Goal: Check status

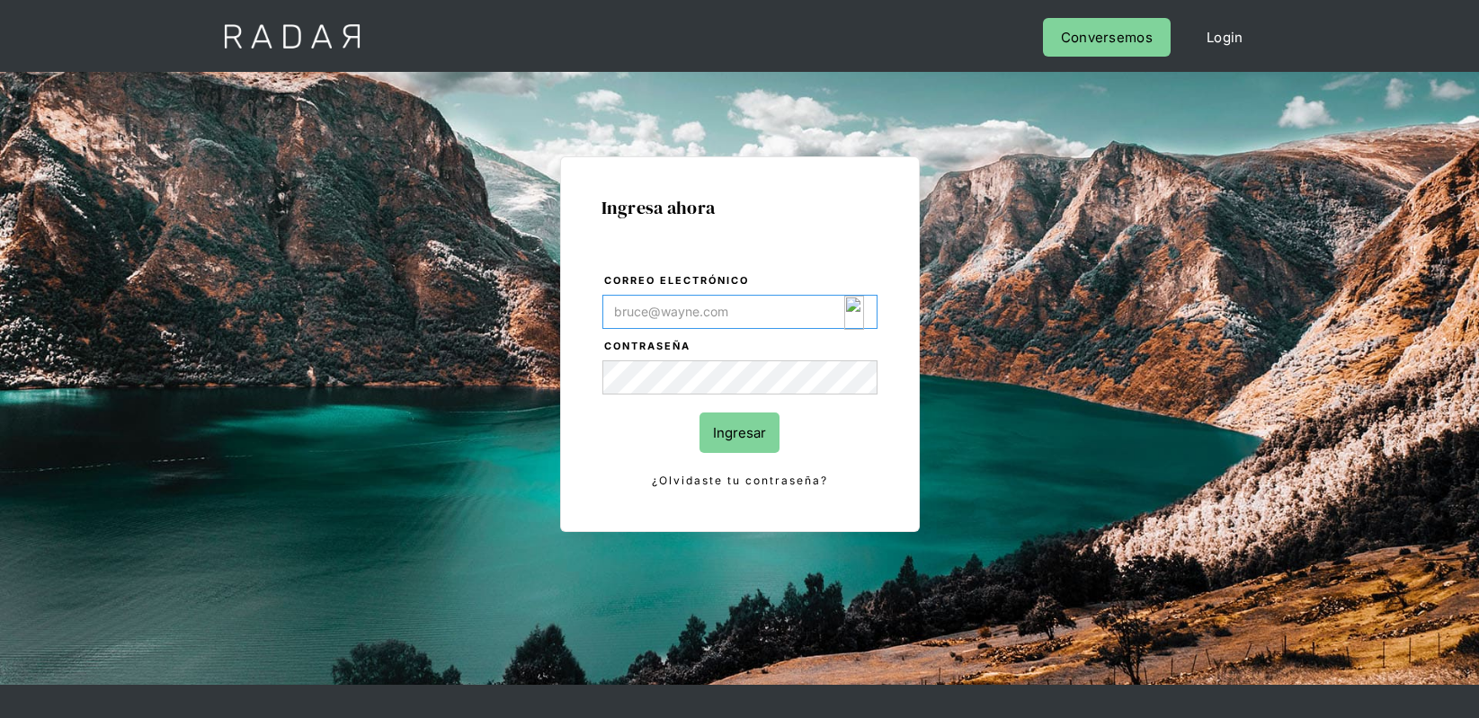
click at [863, 314] on img "Login Form" at bounding box center [854, 313] width 21 height 34
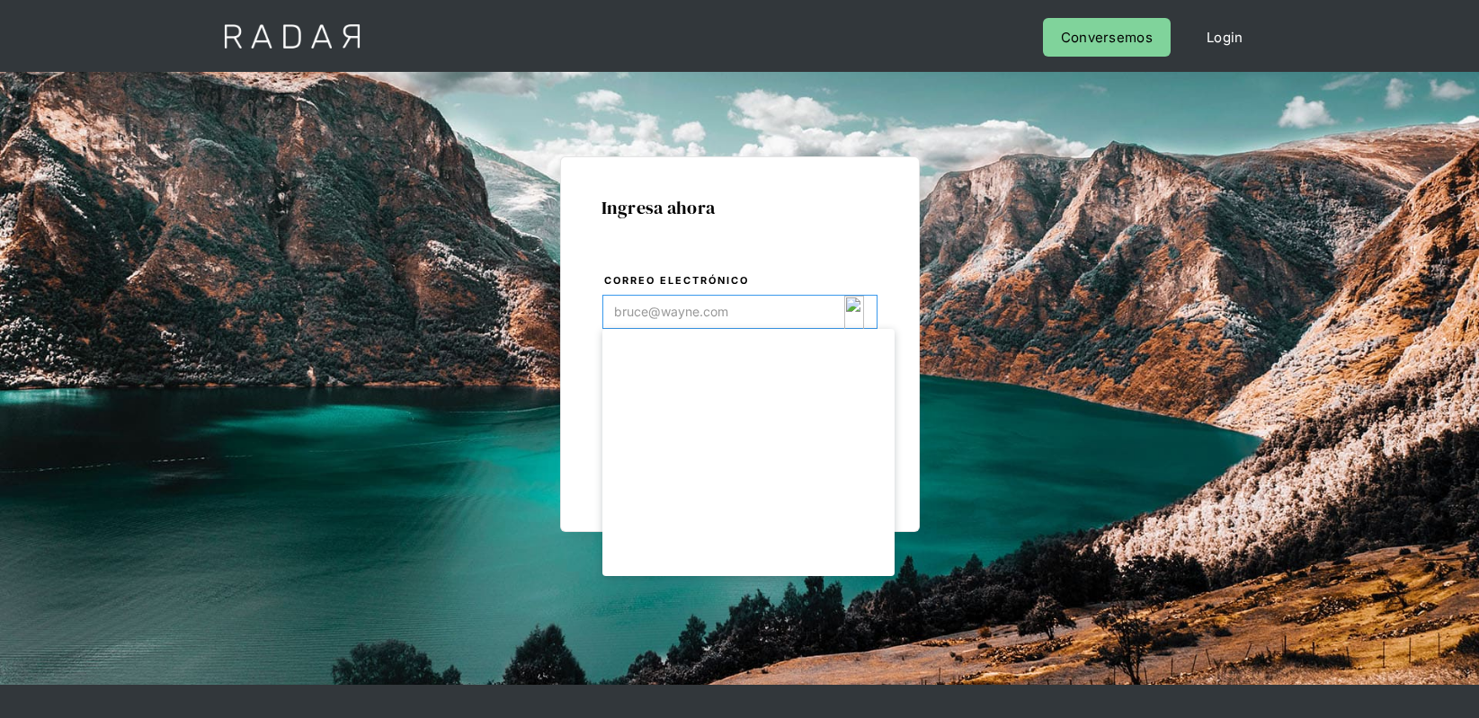
type input "[EMAIL_ADDRESS][DOMAIN_NAME]"
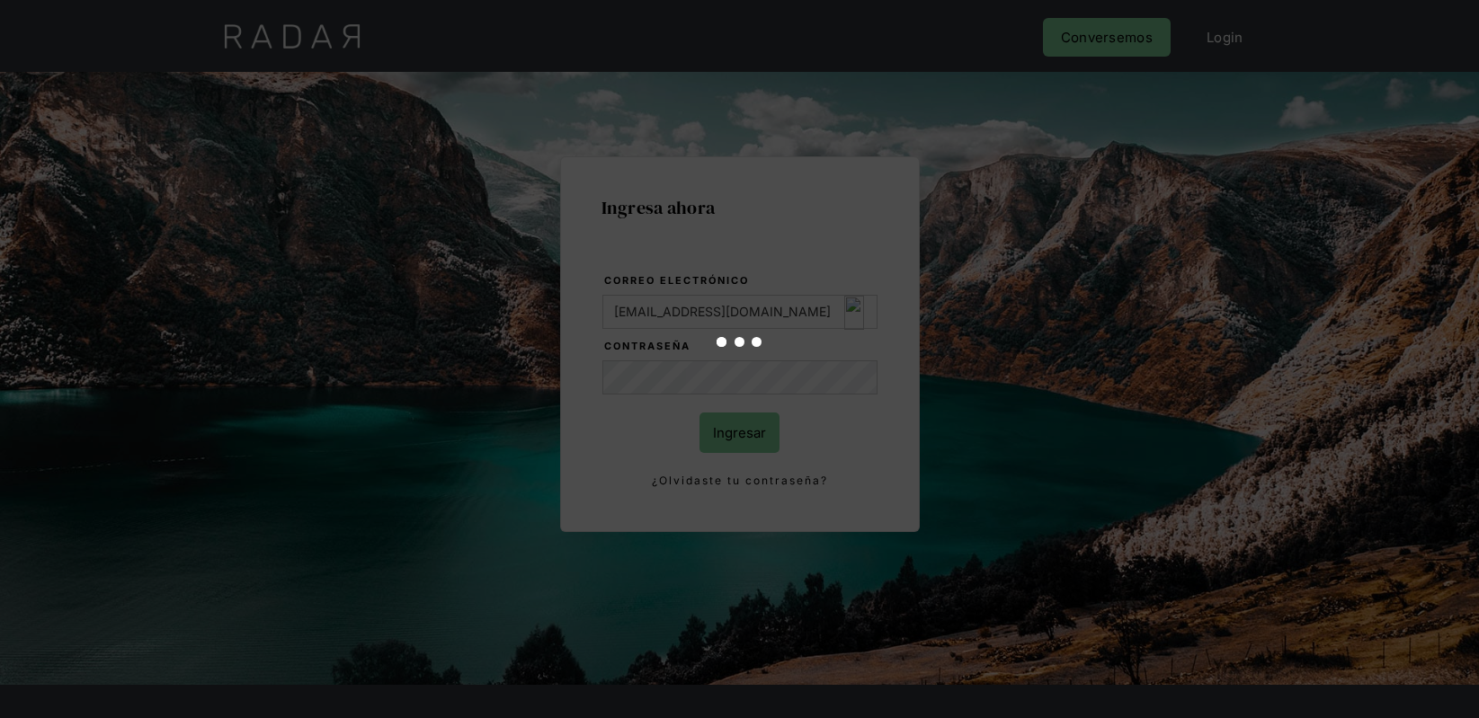
click at [740, 422] on div at bounding box center [739, 359] width 1479 height 718
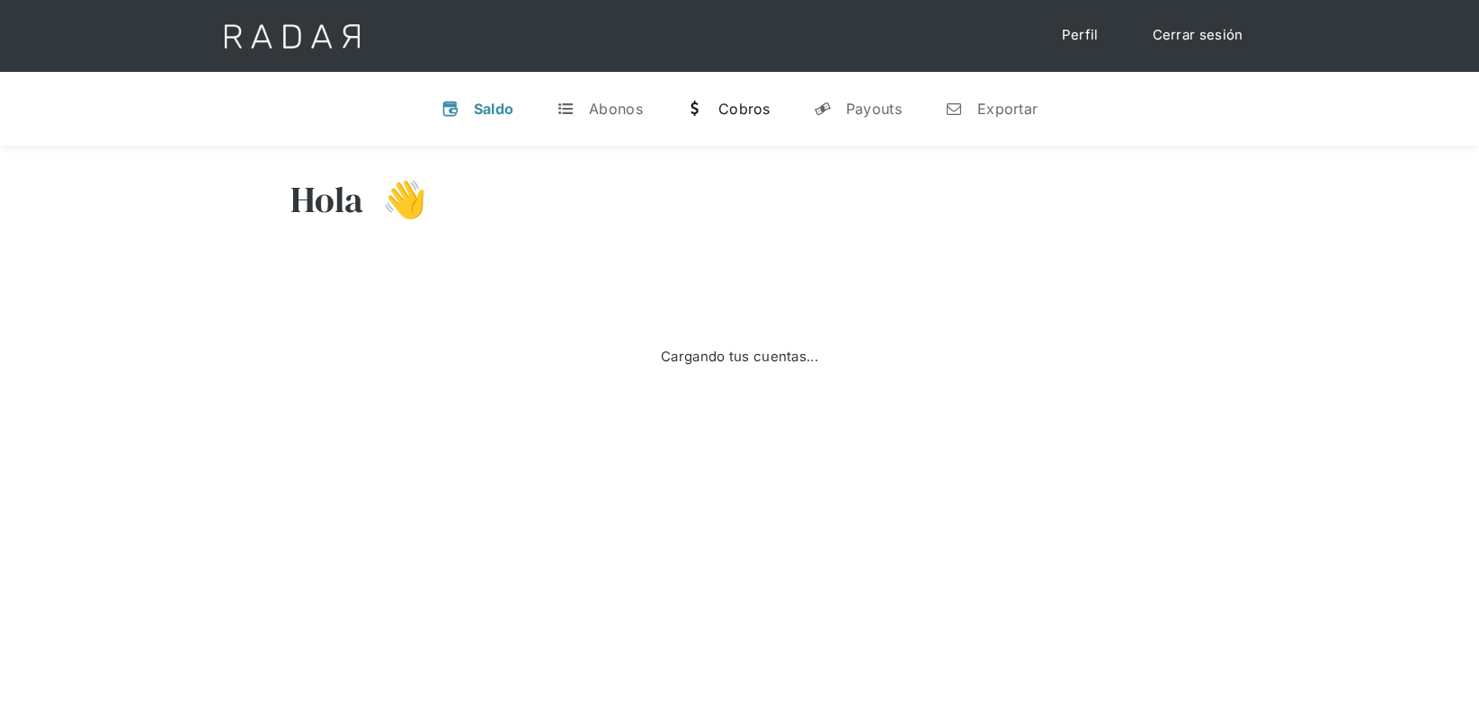
click at [724, 102] on div "Cobros" at bounding box center [744, 109] width 52 height 18
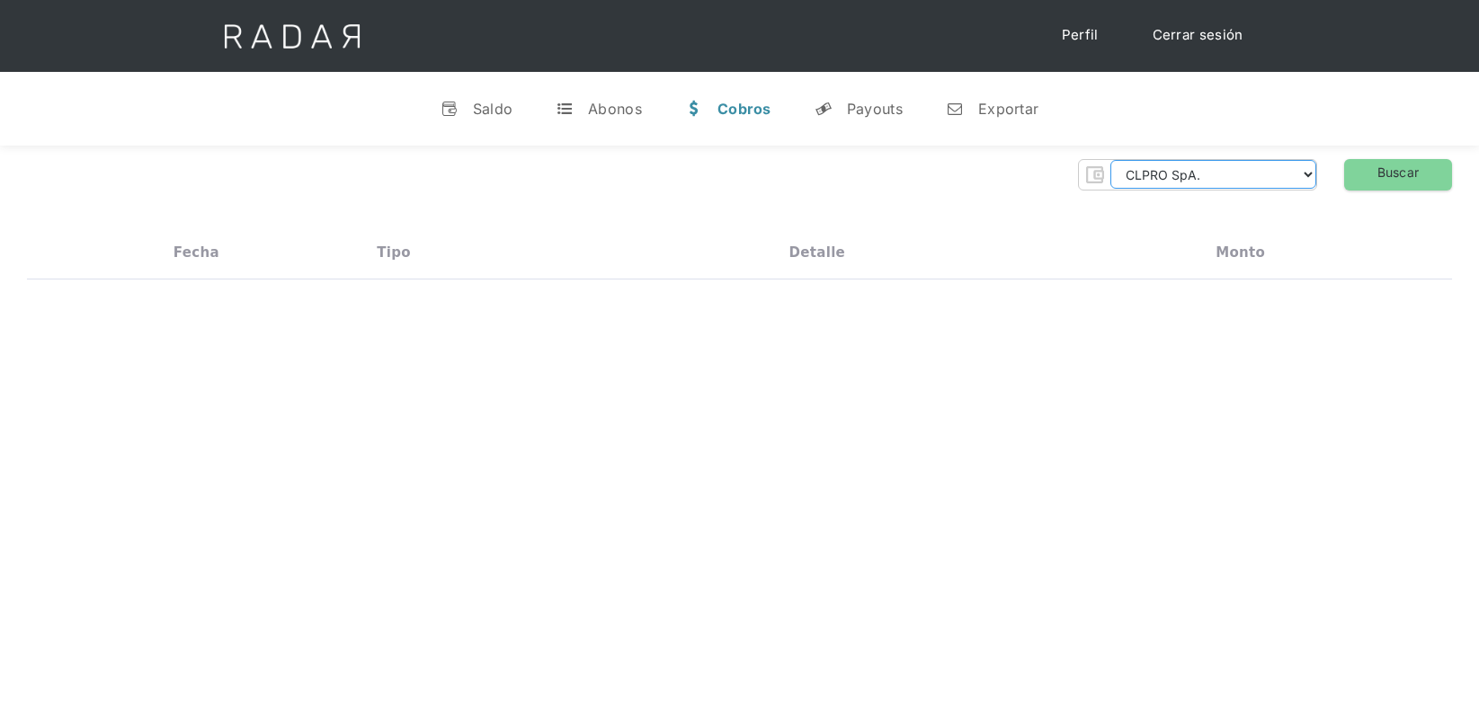
click at [1280, 174] on select "CLPRO SpA. Coster SpA. Urigol SpA. Bysolutions SpA. Clmax SpA. Andes Payments S…" at bounding box center [1213, 174] width 206 height 29
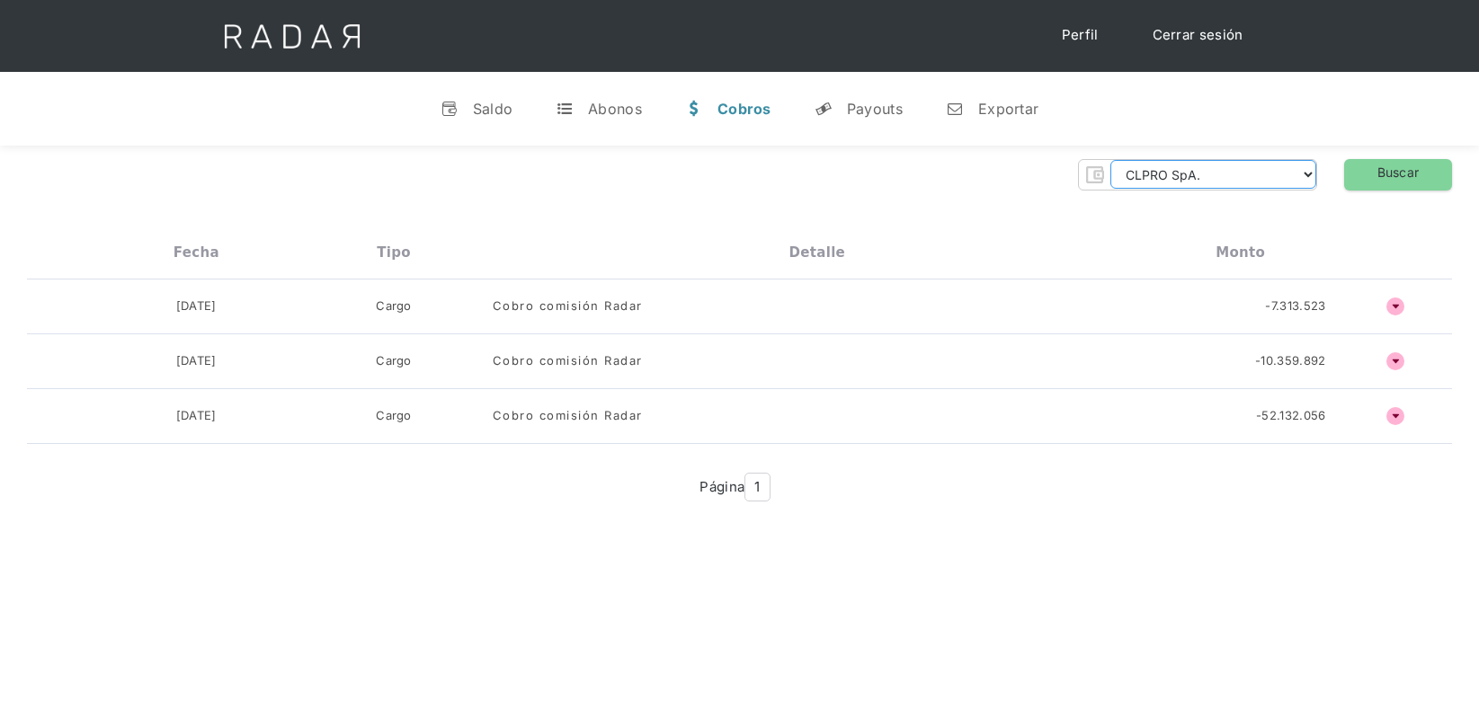
select select "clpro-rt"
click at [1114, 160] on select "CLPRO SpA. Coster SpA. Urigol SpA. Bysolutions SpA. Clmax SpA. Andes Payments S…" at bounding box center [1213, 174] width 206 height 29
click at [1388, 303] on h4 "ñ" at bounding box center [1395, 307] width 18 height 18
click at [1398, 308] on h4 "ñ" at bounding box center [1395, 307] width 18 height 18
click at [1390, 307] on h4 "ñ" at bounding box center [1395, 307] width 18 height 18
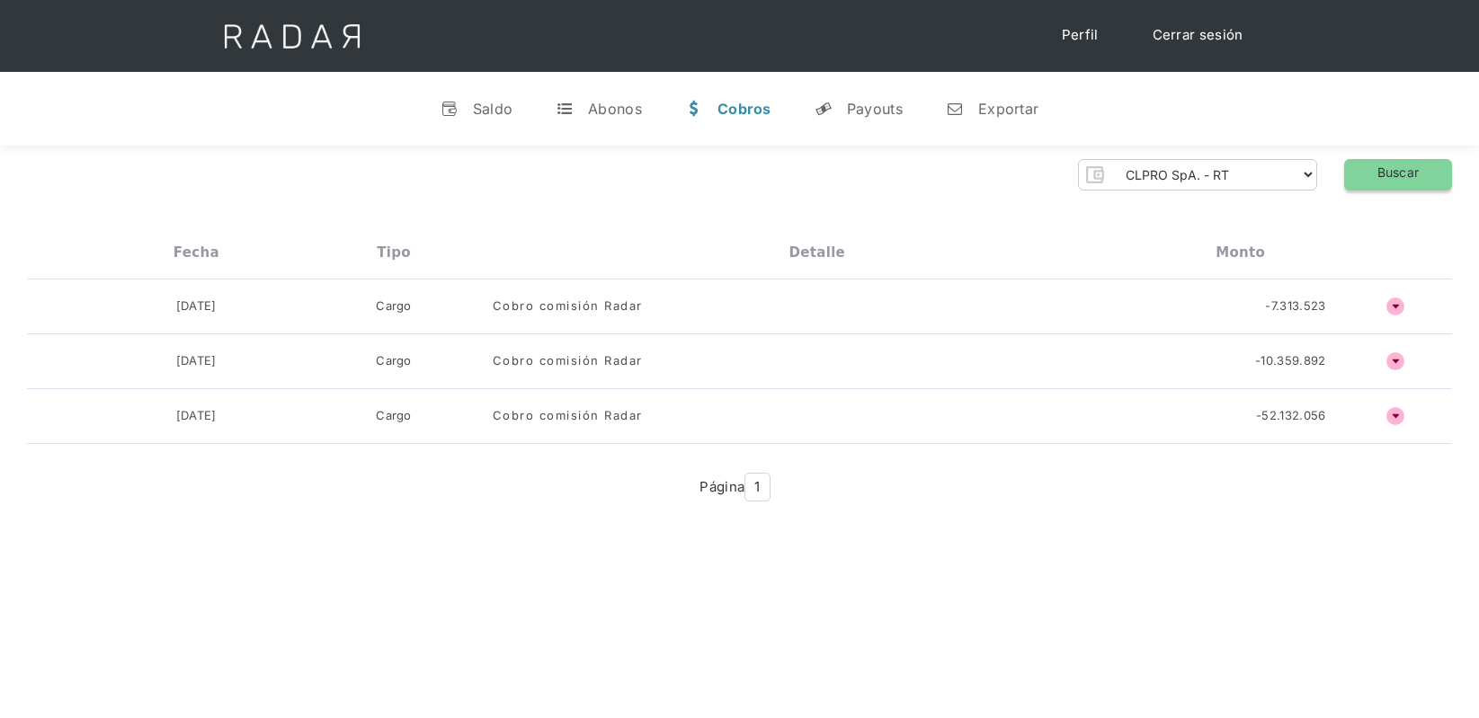
click at [1419, 179] on link "Buscar" at bounding box center [1398, 174] width 108 height 31
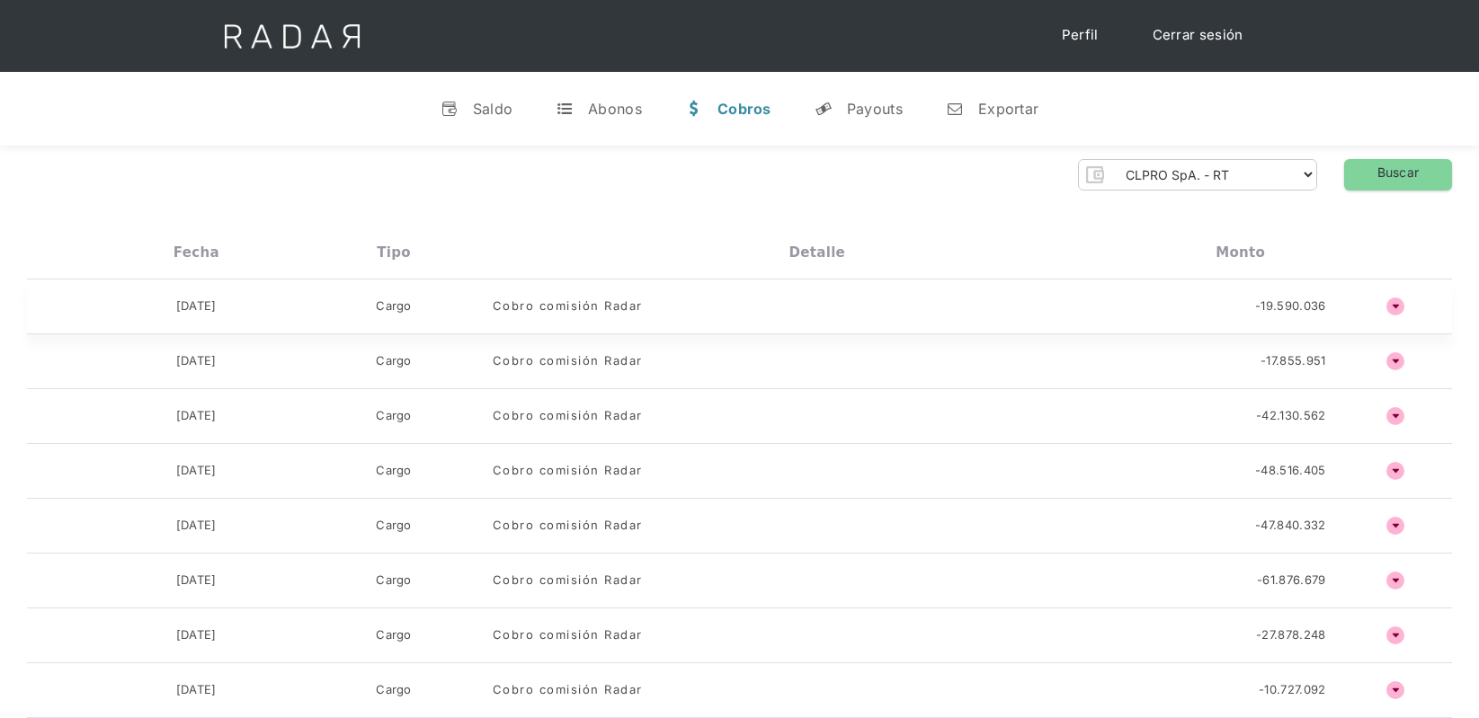
click at [566, 302] on div "Cobro comisión Radar" at bounding box center [568, 307] width 150 height 18
click at [242, 324] on div "02-09-2025 Cargo Cobro comisión Radar -19.590.036 o ñ" at bounding box center [739, 307] width 1425 height 55
click at [1401, 305] on h4 "ñ" at bounding box center [1395, 307] width 18 height 18
click at [1398, 305] on h4 "ñ" at bounding box center [1395, 307] width 18 height 18
